Goal: Information Seeking & Learning: Learn about a topic

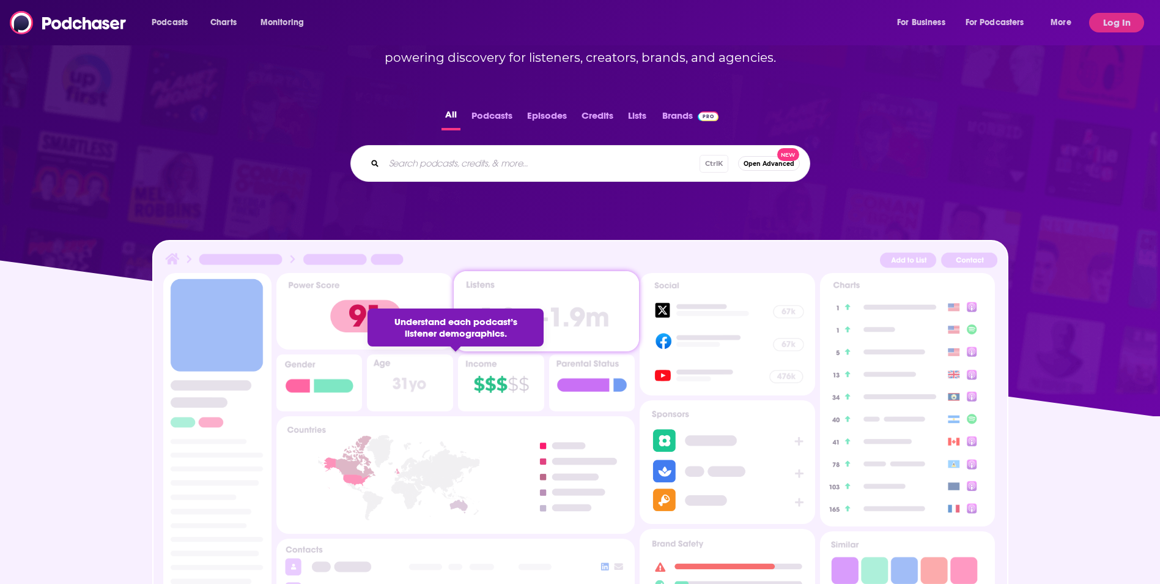
scroll to position [204, 0]
click at [509, 174] on div "Ctrl K Open Advanced New" at bounding box center [580, 163] width 460 height 37
click at [476, 165] on input "Search podcasts, credits, & more..." at bounding box center [542, 164] width 316 height 20
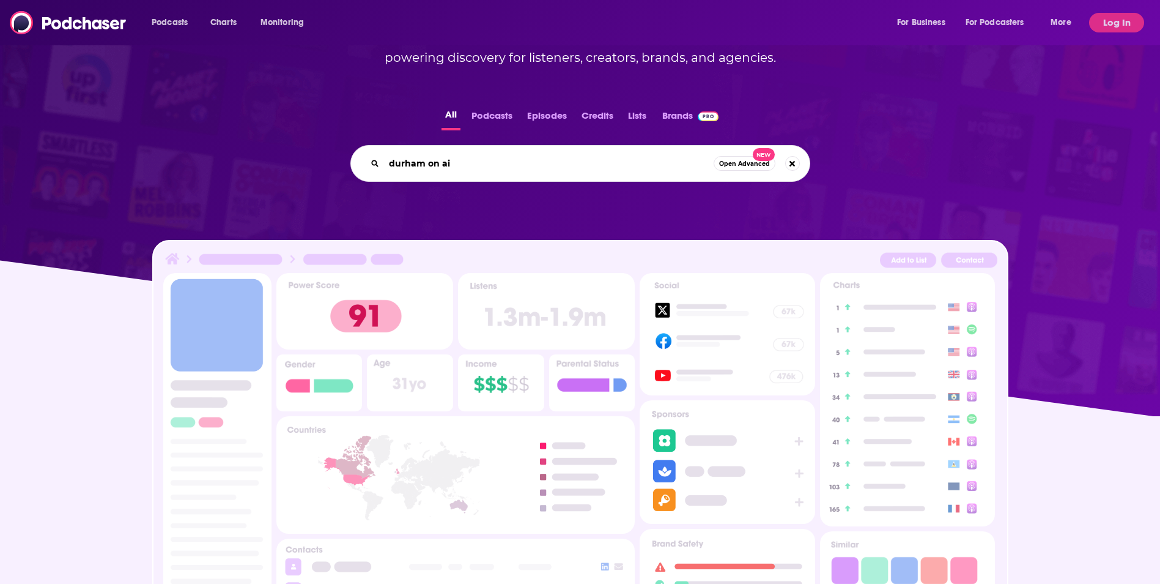
type input "durham on air"
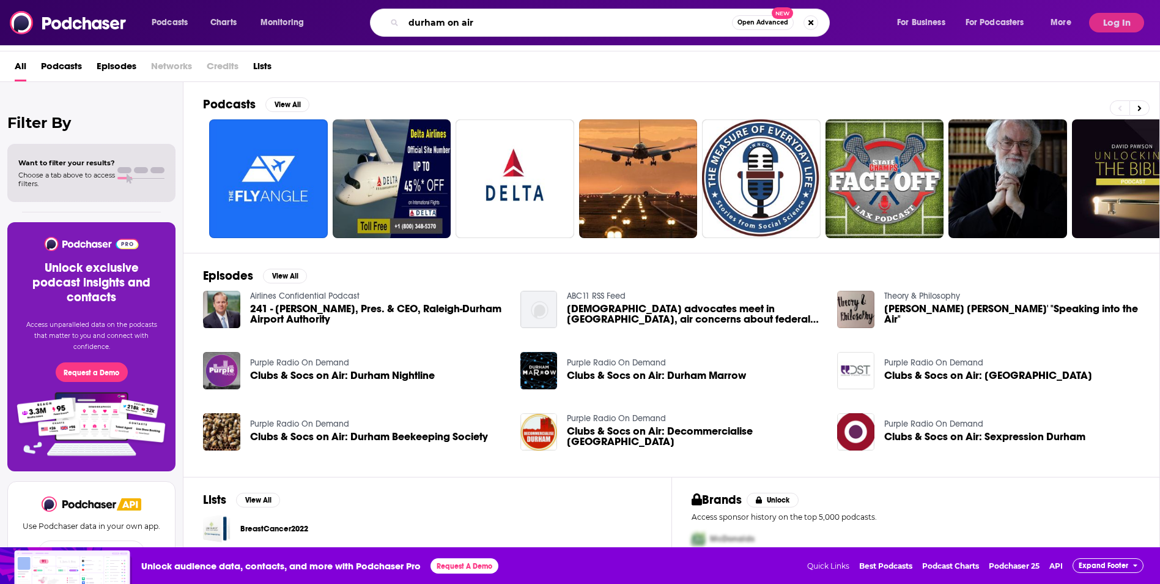
drag, startPoint x: 495, startPoint y: 20, endPoint x: 180, endPoint y: -3, distance: 315.8
click at [180, 0] on html "Podcasts Charts Monitoring durham on air Open Advanced New For Business For Pod…" at bounding box center [580, 255] width 1160 height 584
type input "v2 radio"
